Goal: Check status: Check status

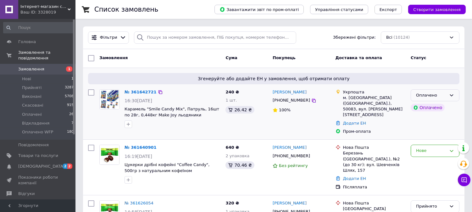
click at [453, 93] on icon at bounding box center [451, 95] width 5 height 5
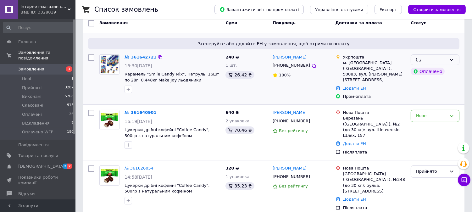
scroll to position [70, 0]
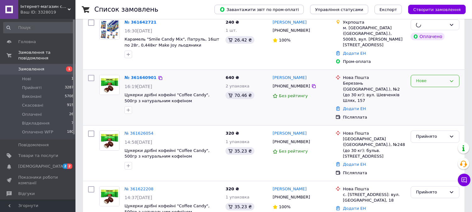
click at [453, 79] on icon at bounding box center [451, 81] width 5 height 5
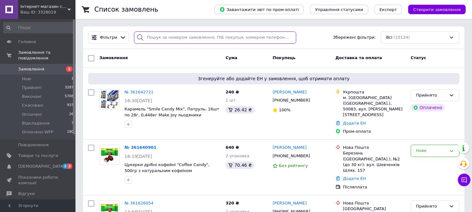
click at [162, 36] on input "search" at bounding box center [215, 37] width 162 height 12
type input "8667"
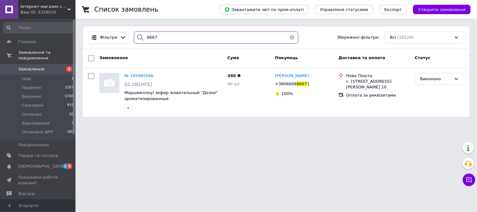
drag, startPoint x: 162, startPoint y: 36, endPoint x: 144, endPoint y: 39, distance: 18.2
click at [144, 39] on div "8667" at bounding box center [216, 37] width 165 height 12
